Goal: Task Accomplishment & Management: Manage account settings

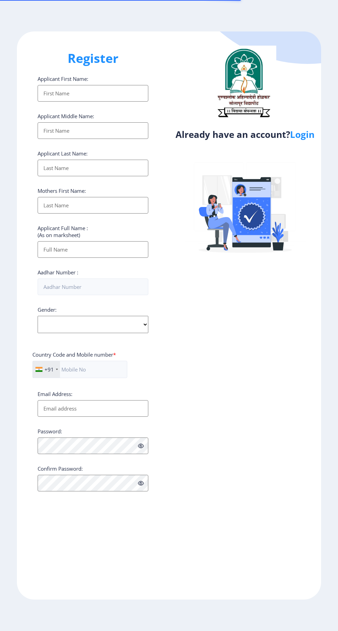
select select
click at [307, 138] on link "Login" at bounding box center [302, 134] width 25 height 12
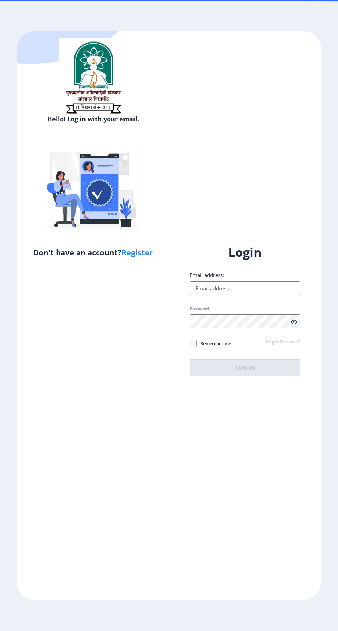
click at [259, 295] on input "Email address:" at bounding box center [245, 288] width 111 height 14
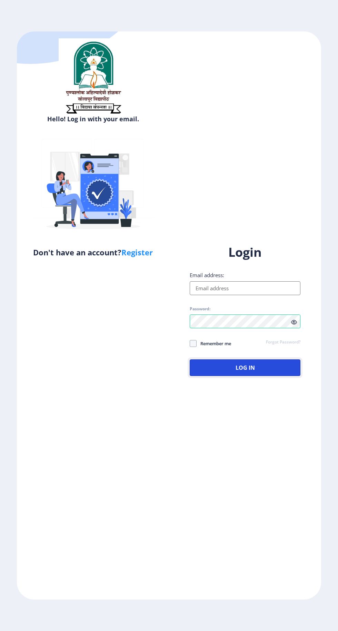
click at [244, 376] on button "Log In" at bounding box center [245, 367] width 111 height 17
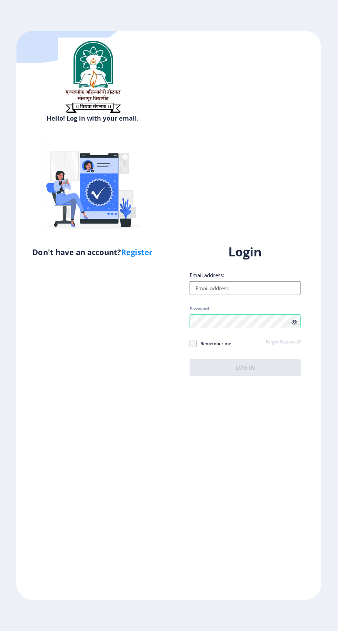
click at [263, 295] on input "Email address:" at bounding box center [245, 288] width 111 height 14
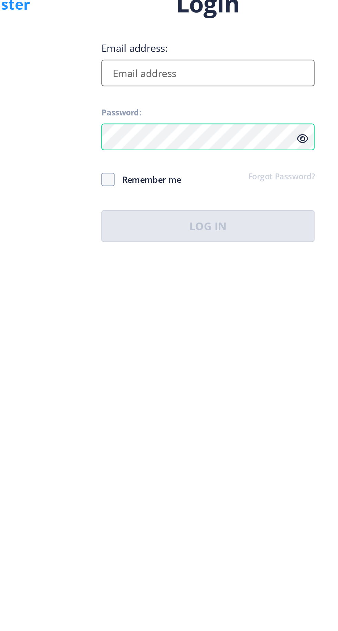
click at [267, 295] on input "Email address:" at bounding box center [245, 288] width 111 height 14
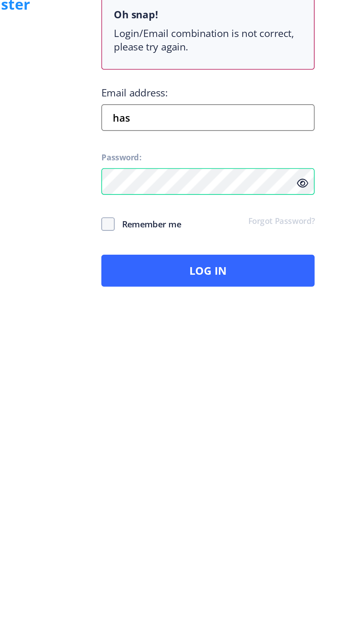
type input "haswareazam@gmail.com"
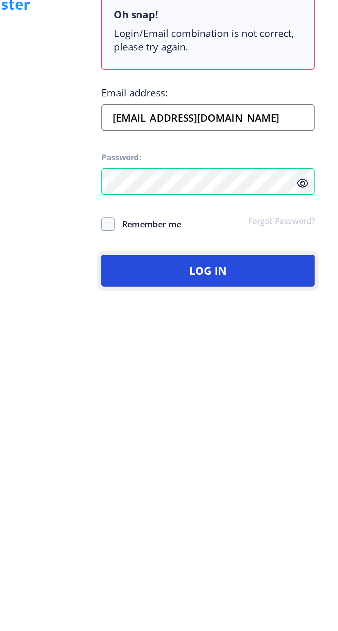
click at [257, 399] on button "Log In" at bounding box center [245, 390] width 111 height 17
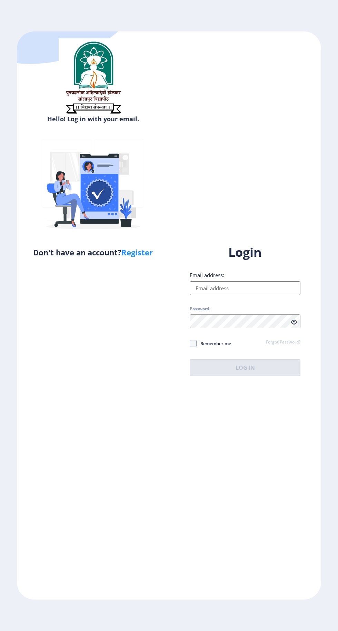
click at [253, 295] on input "Email address:" at bounding box center [245, 288] width 111 height 14
click at [283, 295] on input "Email address:" at bounding box center [245, 288] width 111 height 14
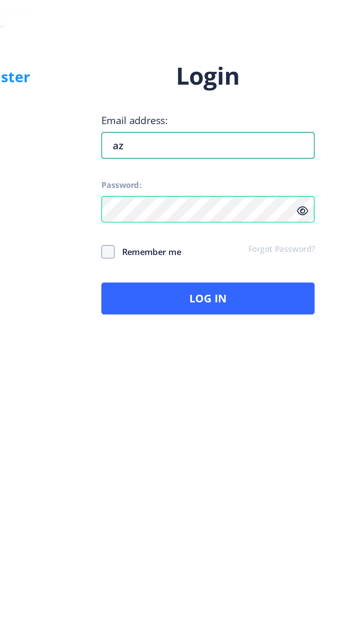
type input "a"
type input "[EMAIL_ADDRESS][DOMAIN_NAME]"
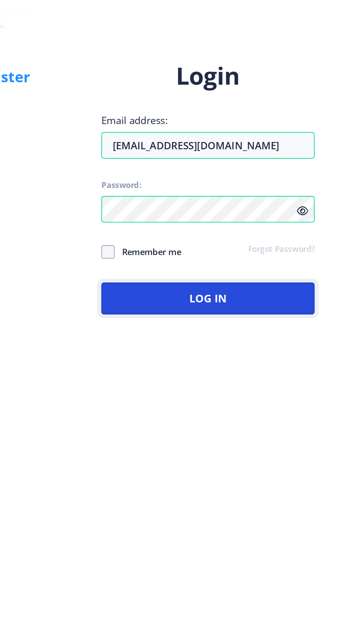
click at [279, 376] on button "Log In" at bounding box center [245, 367] width 111 height 17
